Goal: Understand process/instructions

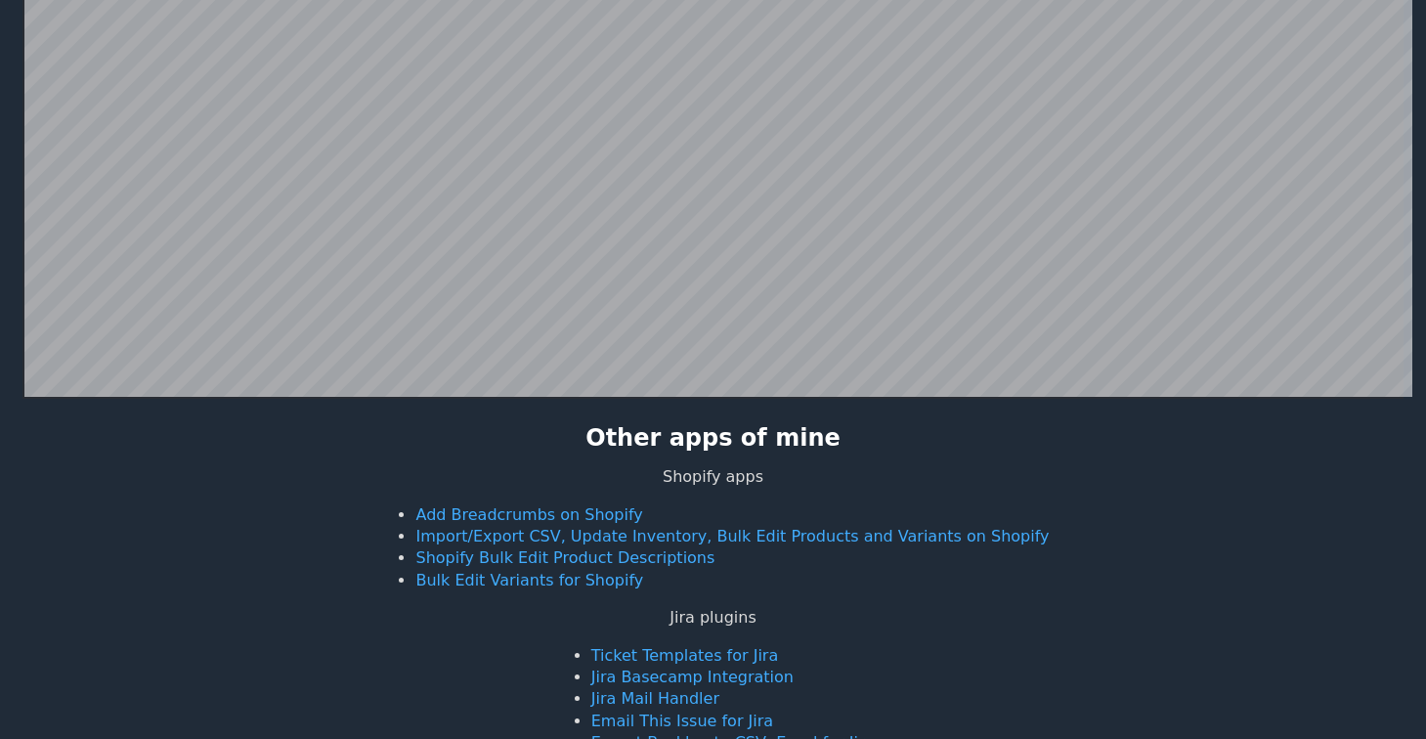
scroll to position [316, 0]
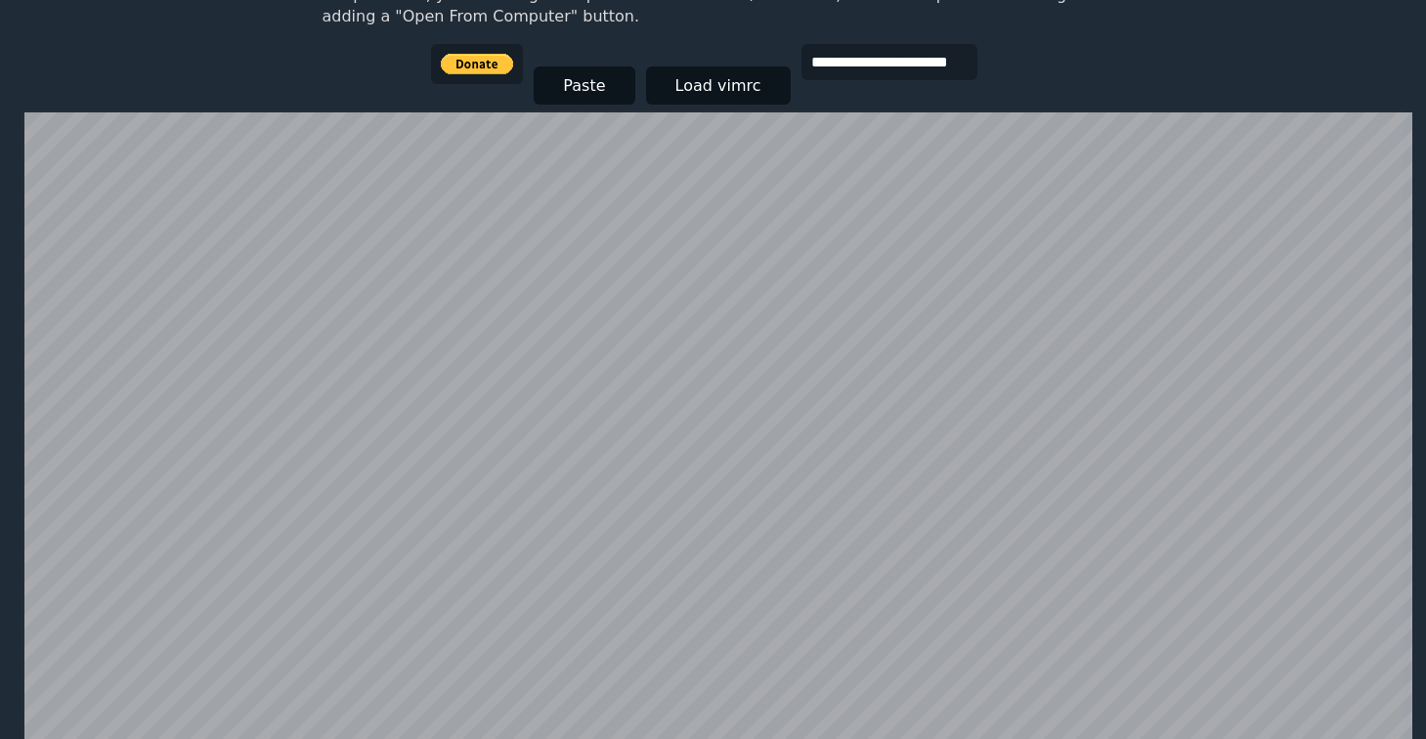
click at [0, 115] on html "**********" at bounding box center [713, 73] width 1426 height 778
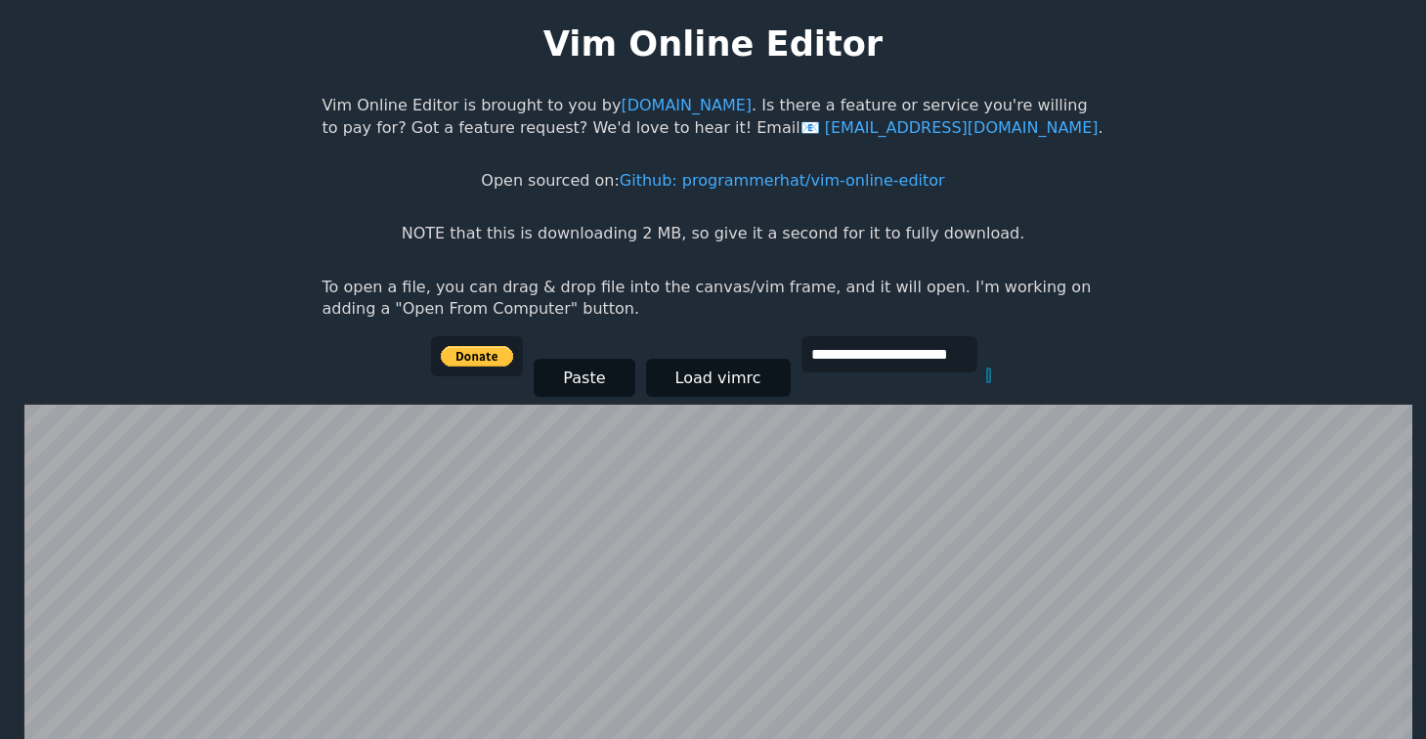
scroll to position [381, 0]
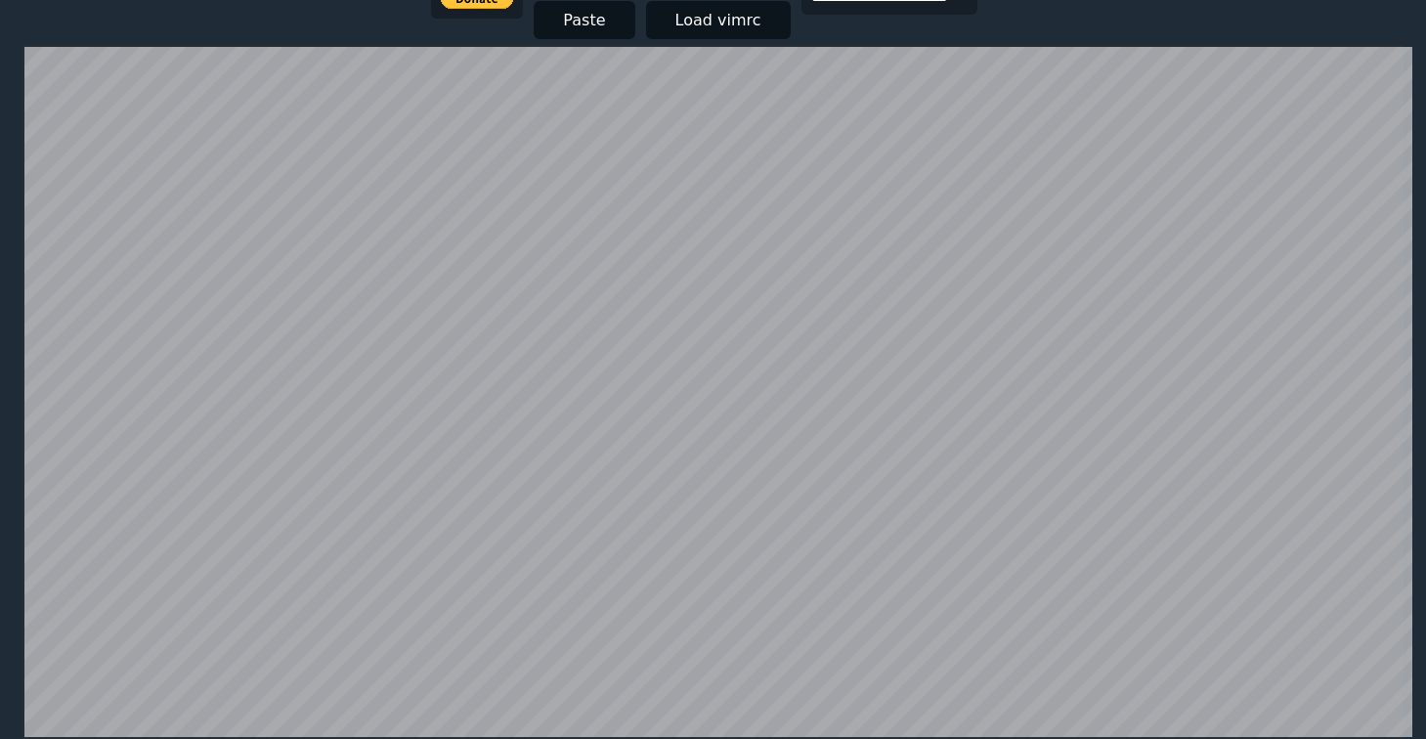
click at [0, 129] on html "**********" at bounding box center [713, 8] width 1426 height 778
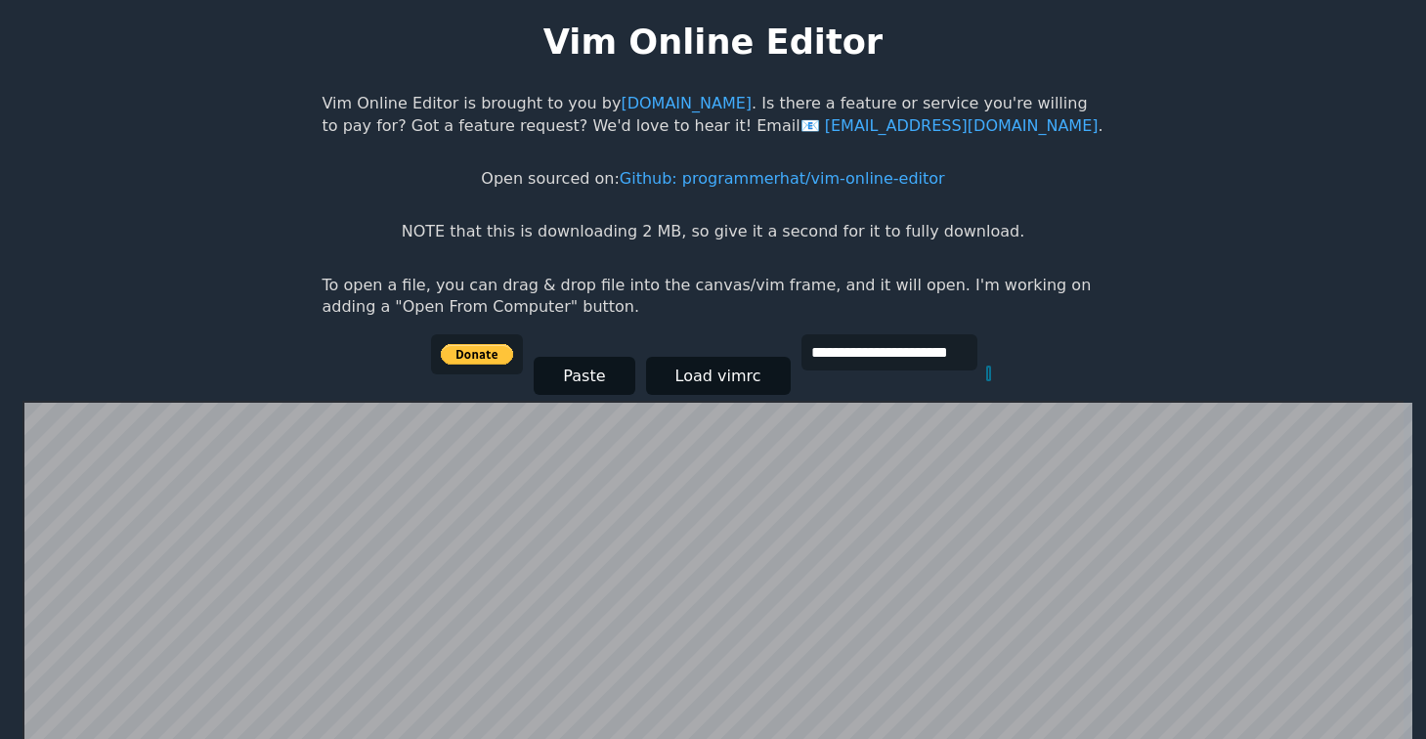
scroll to position [0, 0]
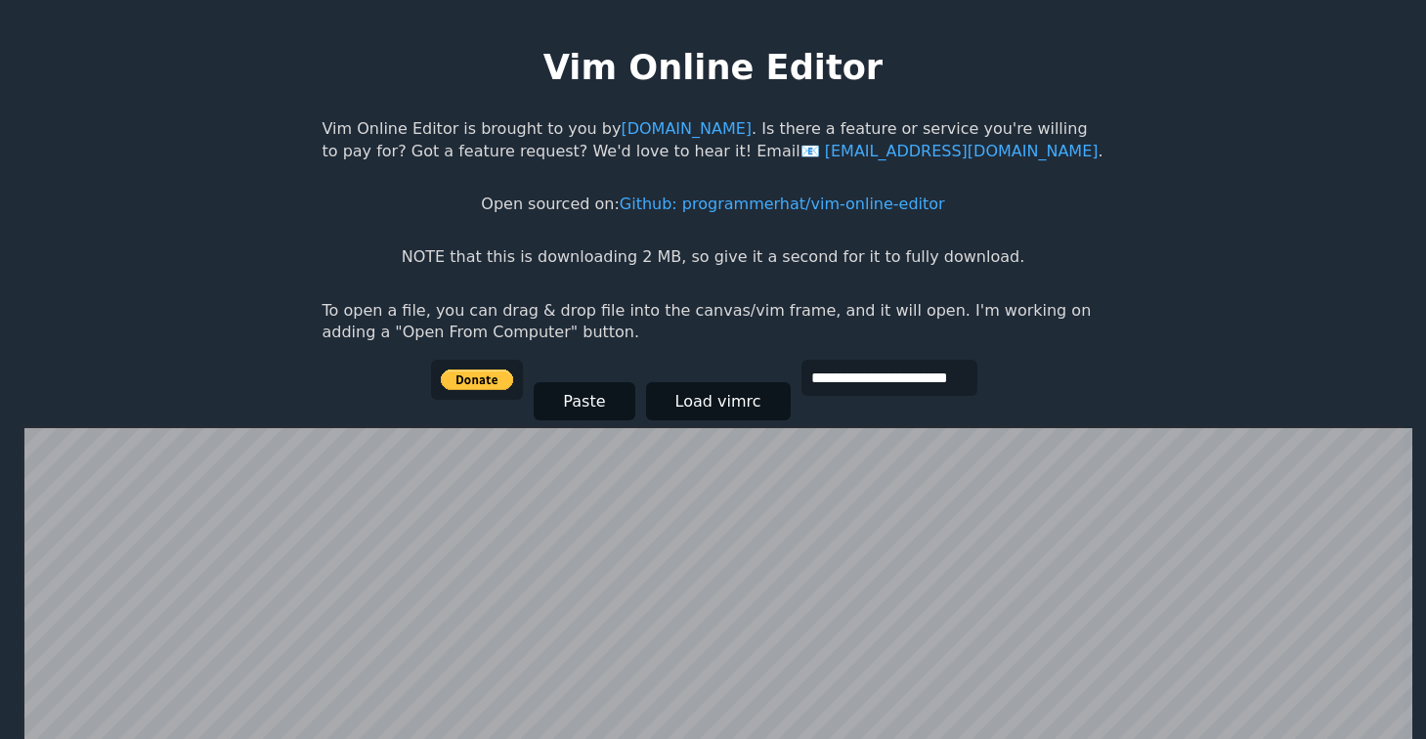
click at [342, 321] on p "To open a file, you can drag & drop file into the canvas/vim frame, and it will…" at bounding box center [714, 322] width 782 height 44
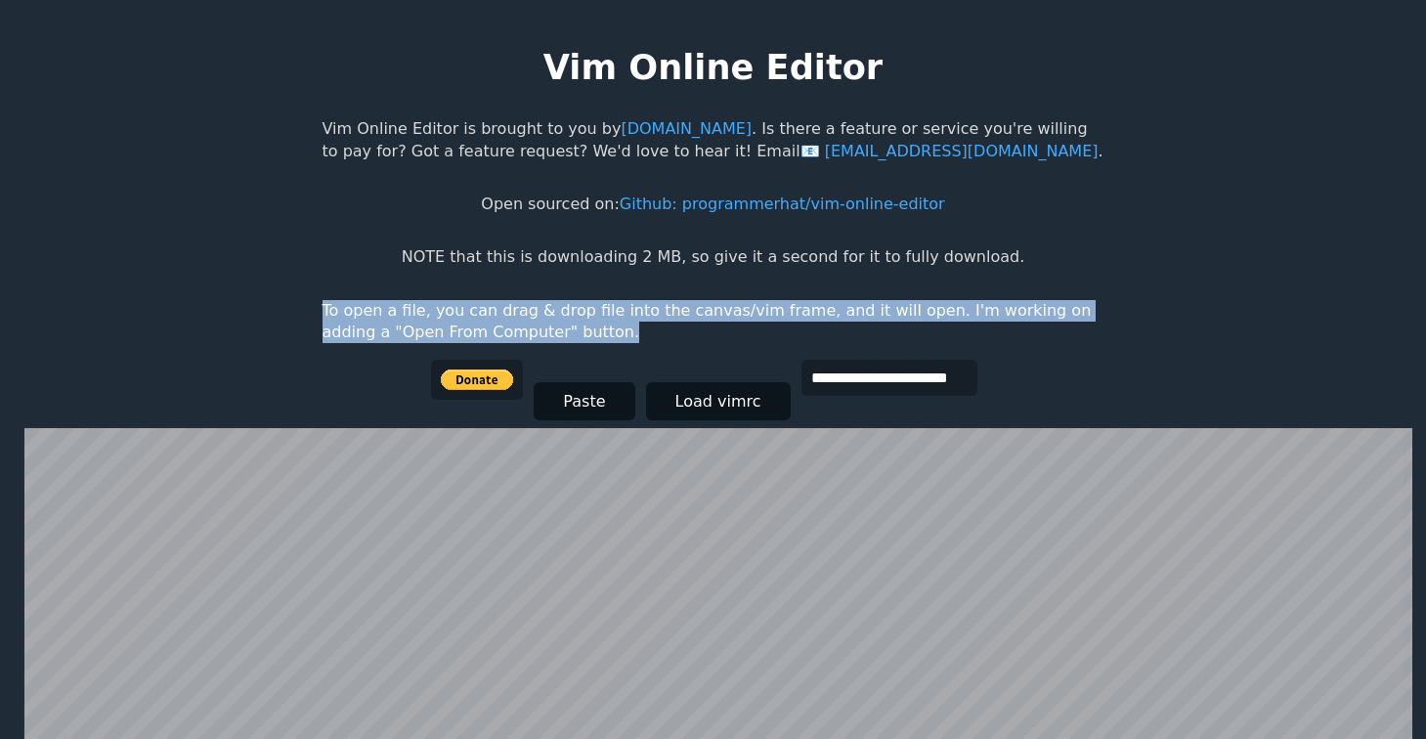
click at [342, 321] on p "To open a file, you can drag & drop file into the canvas/vim frame, and it will…" at bounding box center [714, 322] width 782 height 44
click at [352, 331] on p "To open a file, you can drag & drop file into the canvas/vim frame, and it will…" at bounding box center [714, 322] width 782 height 44
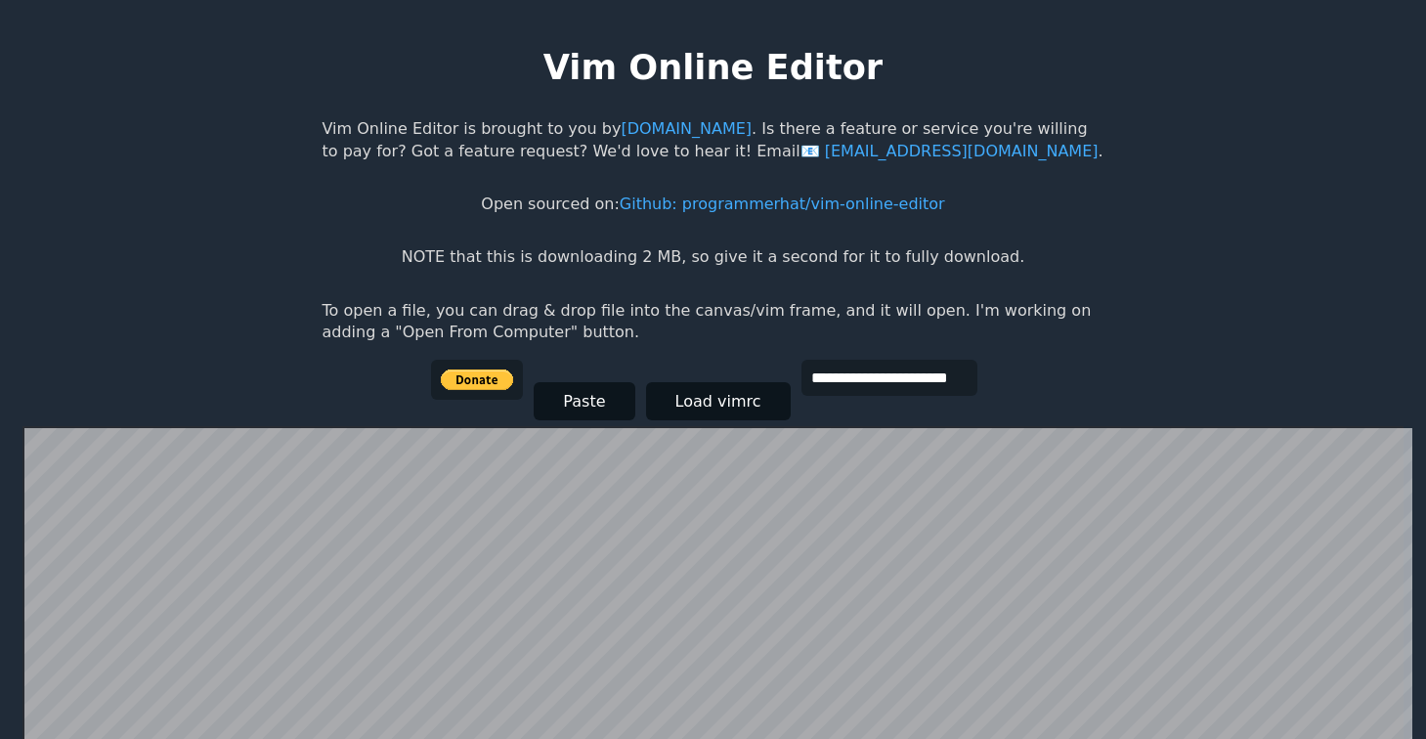
click at [773, 266] on p "NOTE that this is downloading 2 MB, so give it a second for it to fully downloa…" at bounding box center [713, 257] width 623 height 22
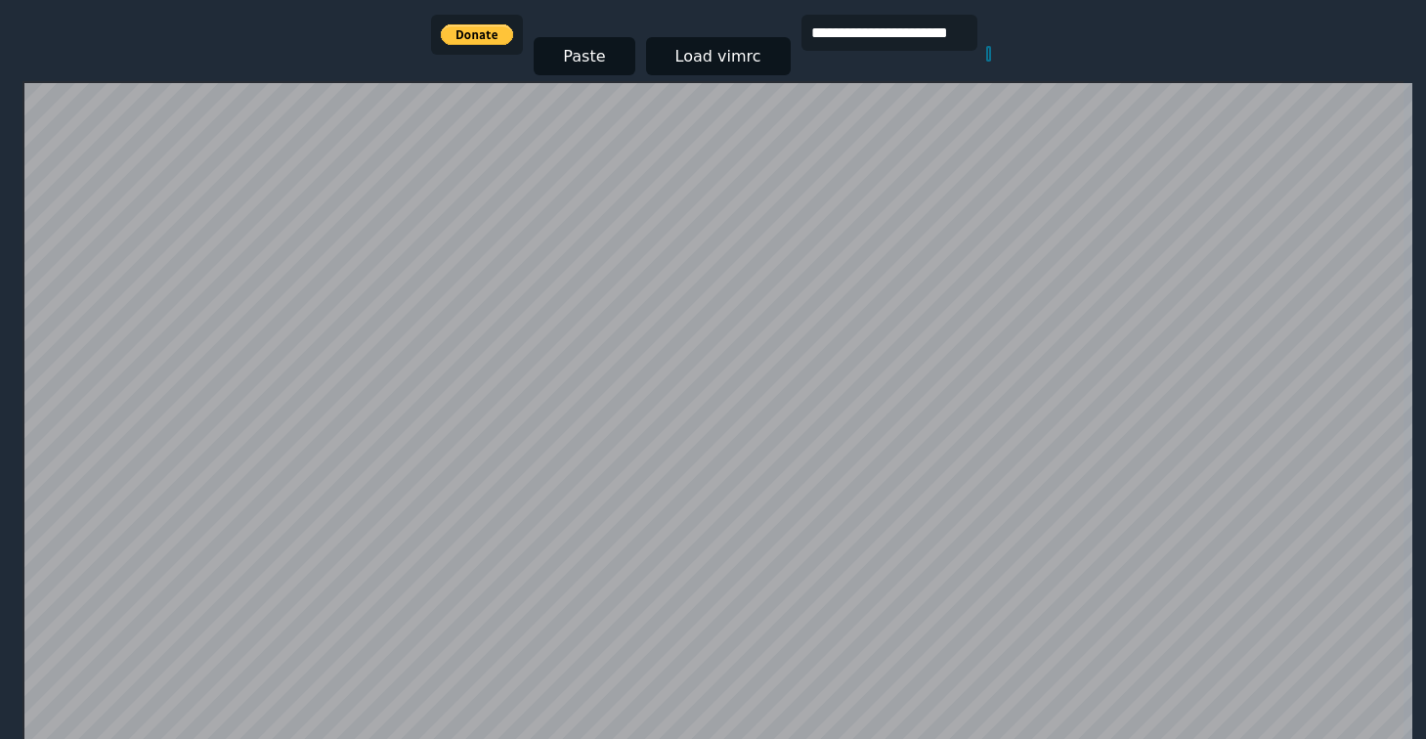
scroll to position [381, 0]
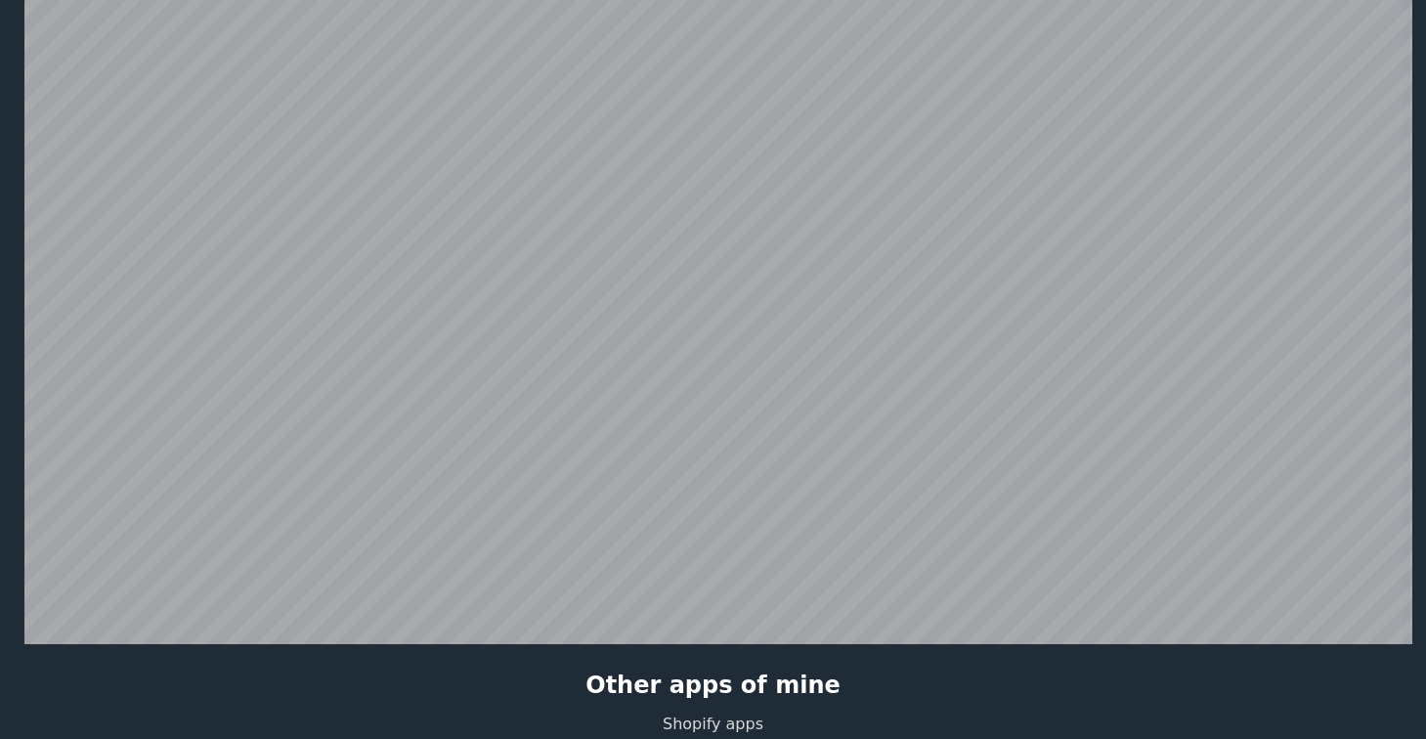
scroll to position [475, 0]
